Goal: Transaction & Acquisition: Purchase product/service

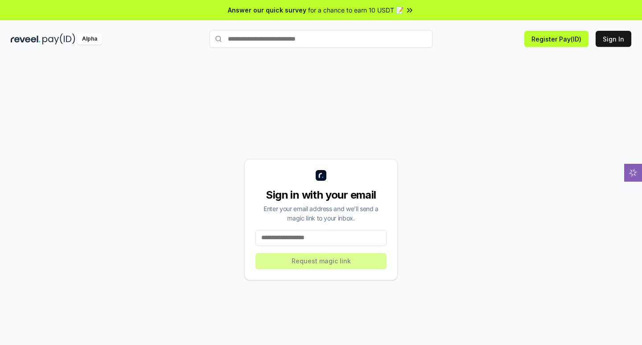
click at [324, 235] on input at bounding box center [320, 238] width 131 height 16
click at [563, 37] on button "Register Pay(ID)" at bounding box center [556, 39] width 64 height 16
click at [317, 238] on input at bounding box center [320, 238] width 131 height 16
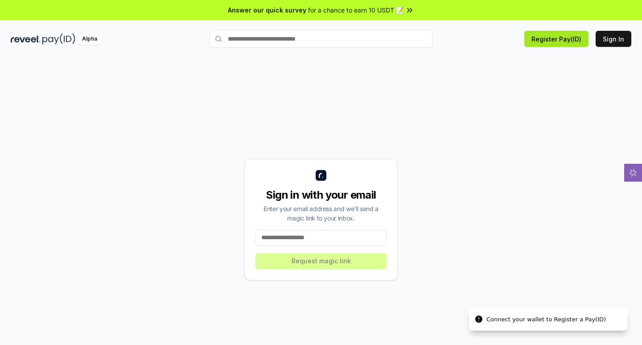
click at [549, 41] on button "Register Pay(ID)" at bounding box center [556, 39] width 64 height 16
click at [320, 244] on input at bounding box center [320, 238] width 131 height 16
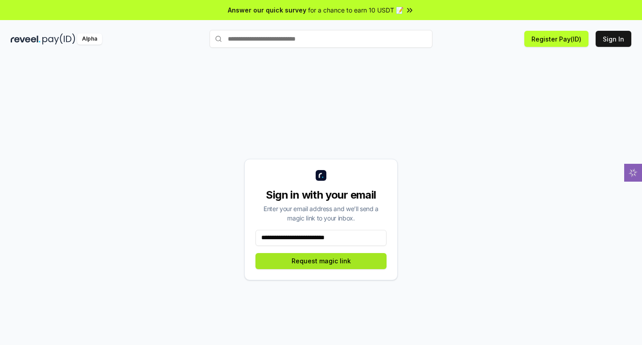
type input "**********"
click at [338, 256] on button "Request magic link" at bounding box center [320, 261] width 131 height 16
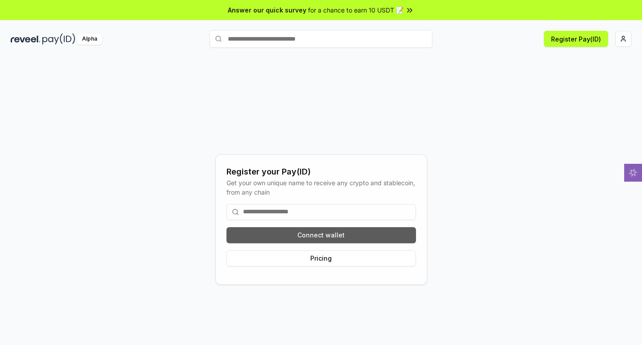
click at [320, 237] on button "Connect wallet" at bounding box center [320, 235] width 189 height 16
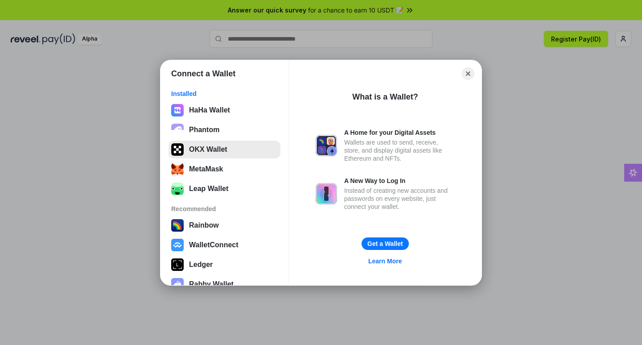
click at [208, 145] on button "OKX Wallet" at bounding box center [224, 149] width 112 height 18
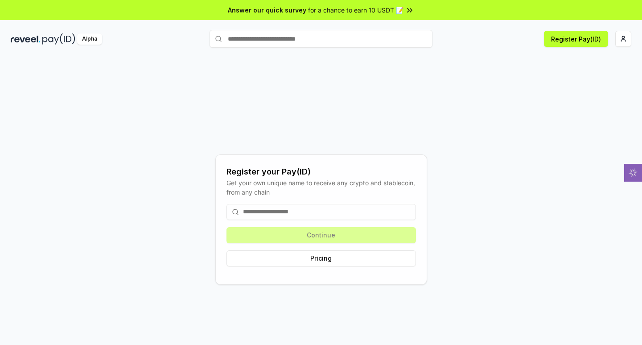
click at [292, 218] on input at bounding box center [320, 212] width 189 height 16
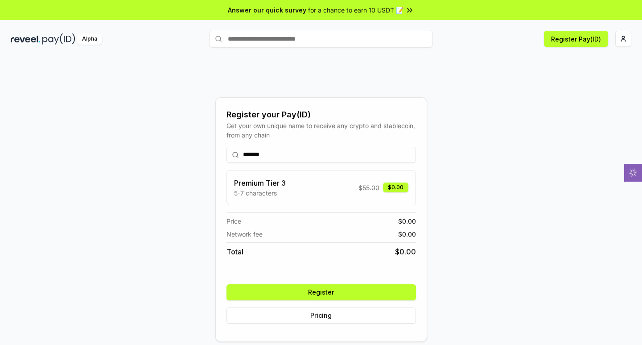
type input "*******"
click at [342, 293] on button "Register" at bounding box center [320, 292] width 189 height 16
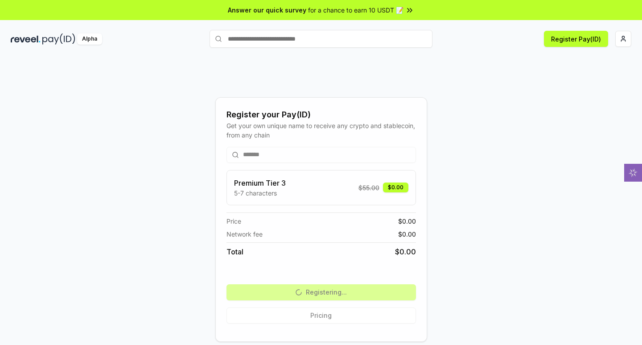
click at [306, 186] on div "Premium Tier 3 5-7 characters $ 55.00 $0.00" at bounding box center [321, 187] width 174 height 20
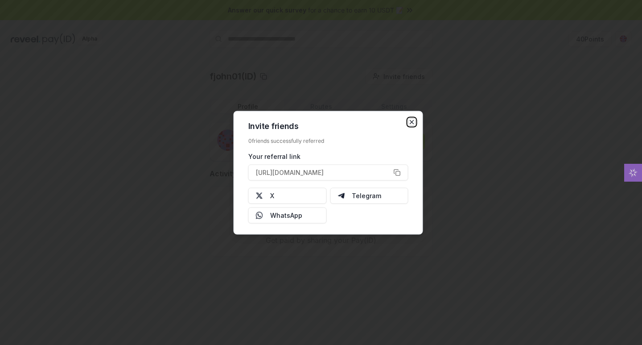
click at [414, 123] on icon "button" at bounding box center [411, 121] width 7 height 7
